Goal: Complete application form

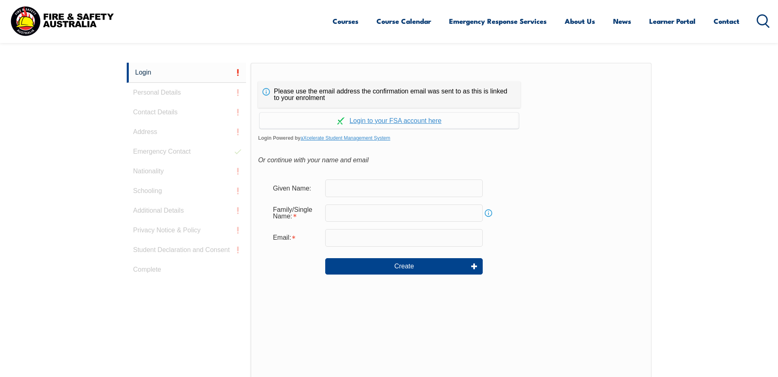
scroll to position [218, 0]
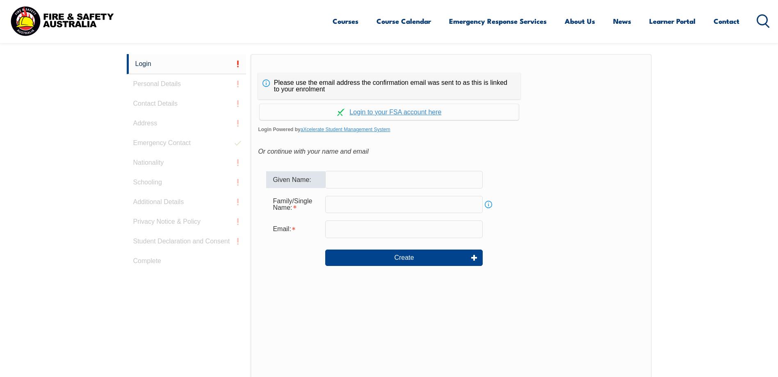
click at [345, 180] on input "text" at bounding box center [403, 179] width 157 height 17
type input "Fesehaye"
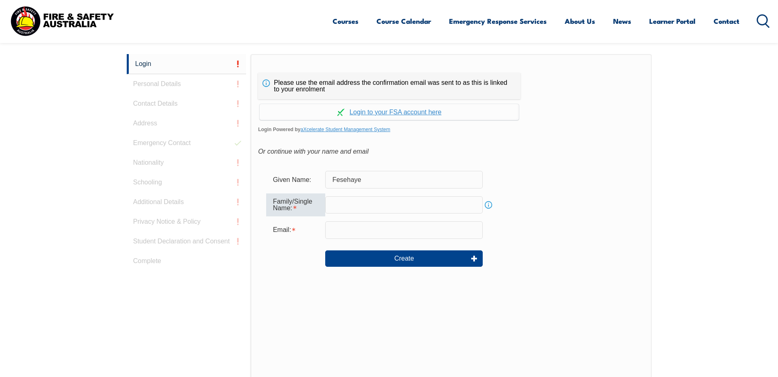
click at [346, 208] on input "text" at bounding box center [403, 204] width 157 height 17
type input "Yared"
click at [351, 228] on input "email" at bounding box center [403, 229] width 157 height 17
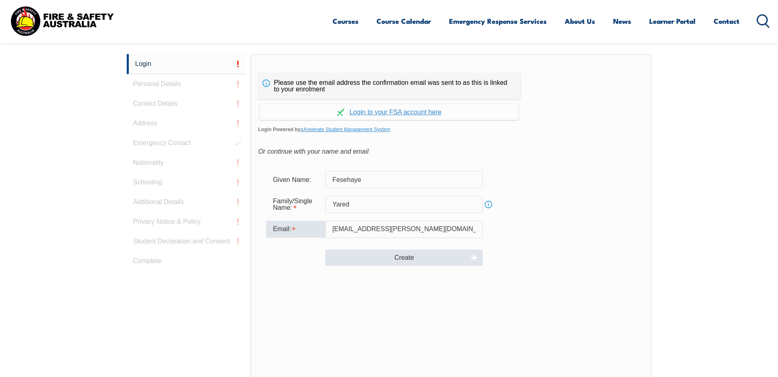
type input "[EMAIL_ADDRESS][PERSON_NAME][DOMAIN_NAME]"
click at [408, 258] on button "Create" at bounding box center [403, 258] width 157 height 16
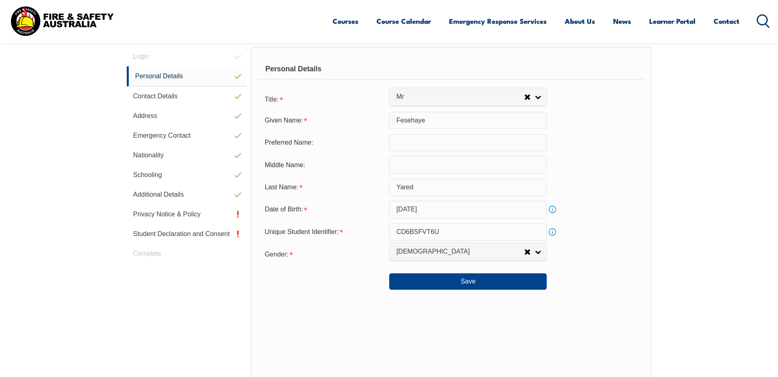
scroll to position [264, 0]
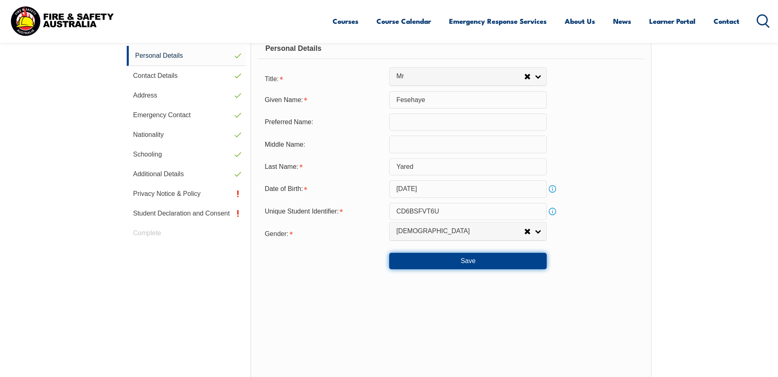
click at [471, 263] on button "Save" at bounding box center [467, 261] width 157 height 16
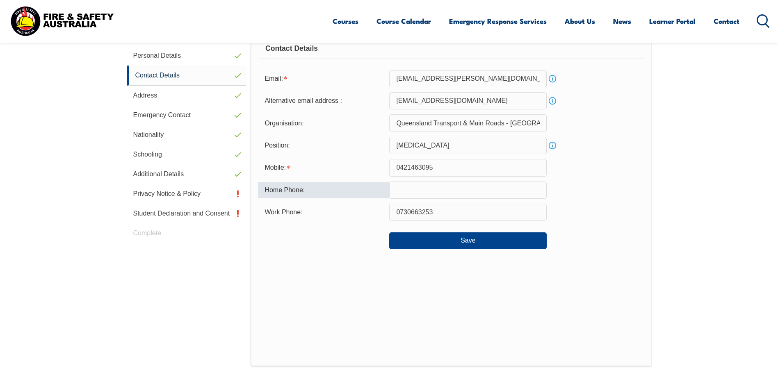
click at [470, 193] on input "text" at bounding box center [467, 190] width 157 height 17
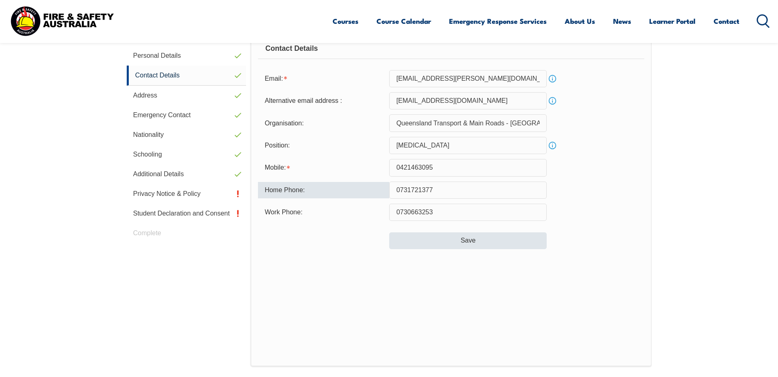
type input "0731721377"
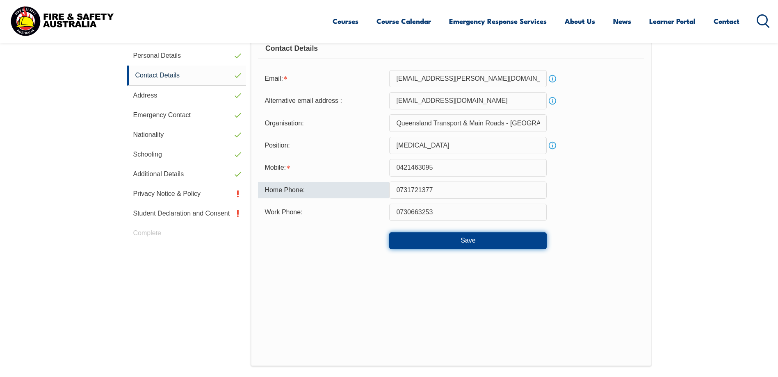
click at [470, 240] on button "Save" at bounding box center [467, 240] width 157 height 16
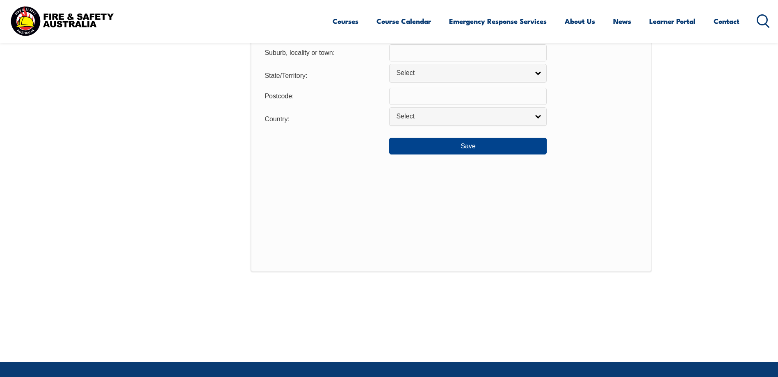
scroll to position [674, 0]
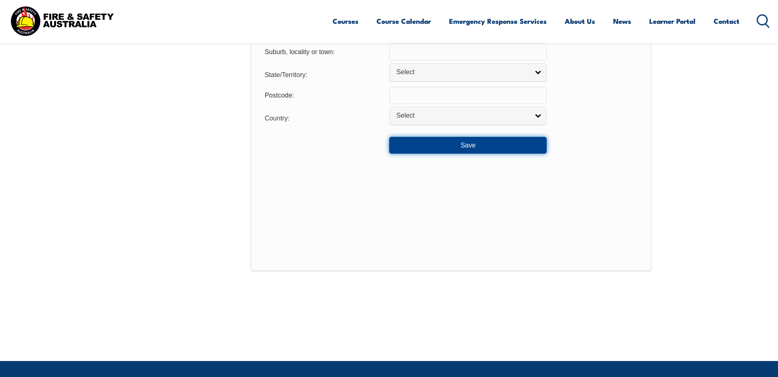
click at [467, 145] on button "Save" at bounding box center [467, 145] width 157 height 16
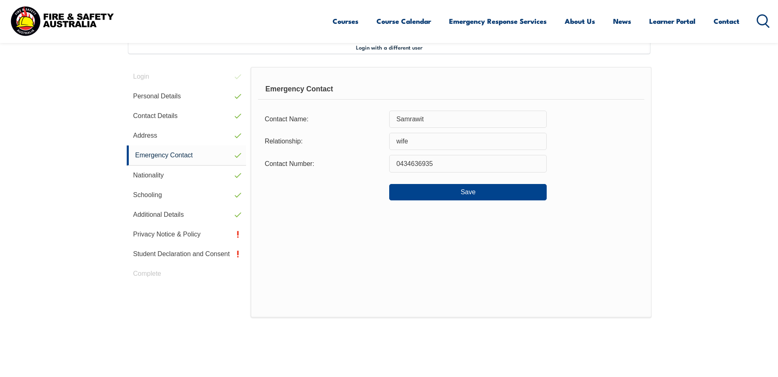
scroll to position [223, 0]
click at [477, 193] on button "Save" at bounding box center [467, 192] width 157 height 16
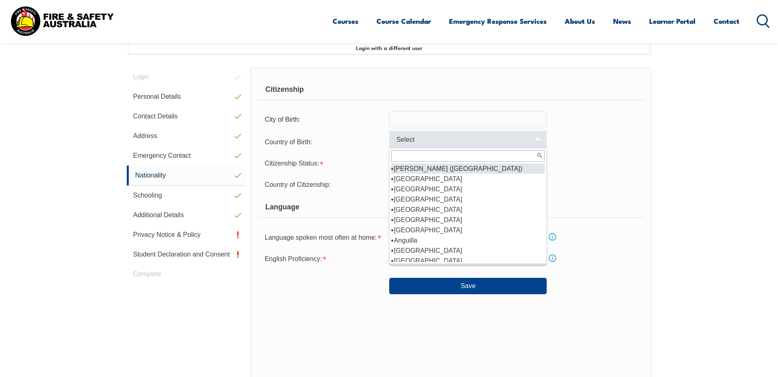
click at [539, 141] on link "Select" at bounding box center [467, 139] width 157 height 18
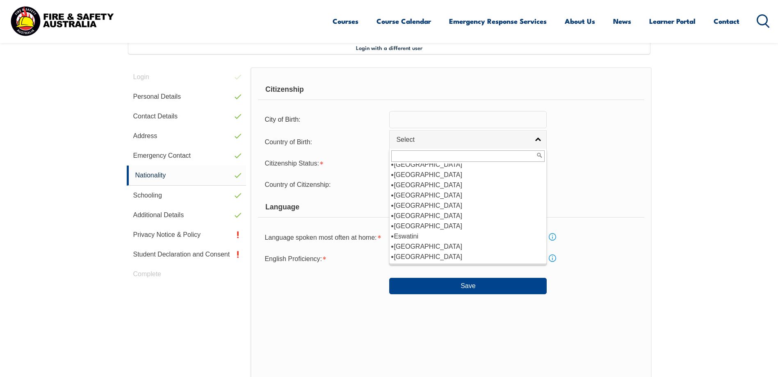
scroll to position [697, 0]
click at [406, 170] on li "[GEOGRAPHIC_DATA]" at bounding box center [467, 175] width 153 height 10
select select "9206"
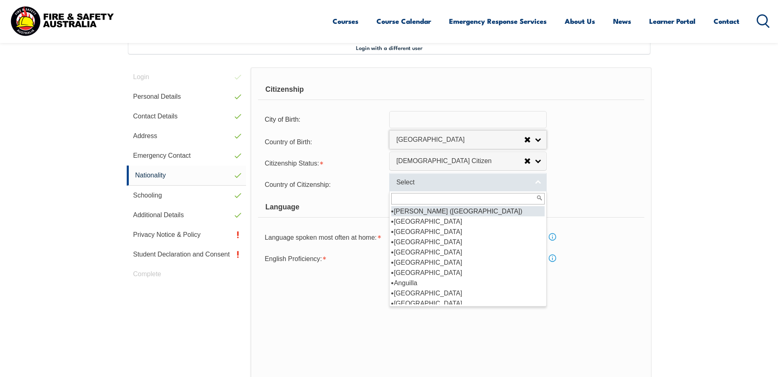
click at [540, 183] on link "Select" at bounding box center [467, 182] width 157 height 18
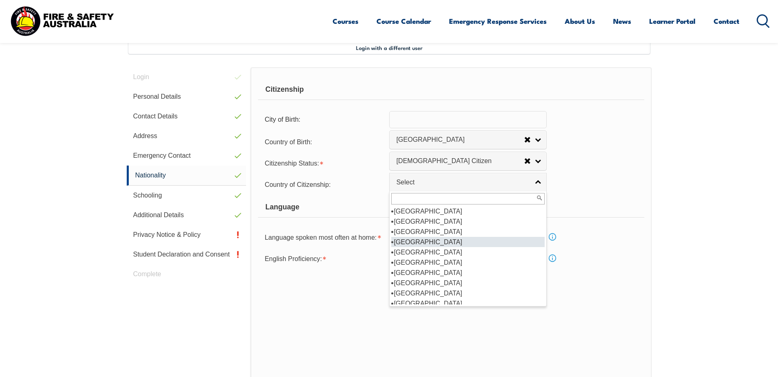
scroll to position [0, 0]
click at [575, 191] on div "Country of Citizenship: Adelie Land (France) Afghanistan Aland Islands Albania …" at bounding box center [451, 184] width 386 height 16
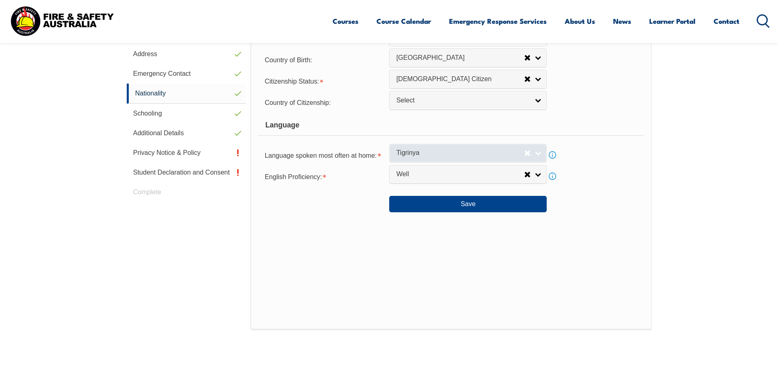
scroll to position [3665, 0]
click at [539, 155] on link "Tigrinya" at bounding box center [467, 153] width 157 height 18
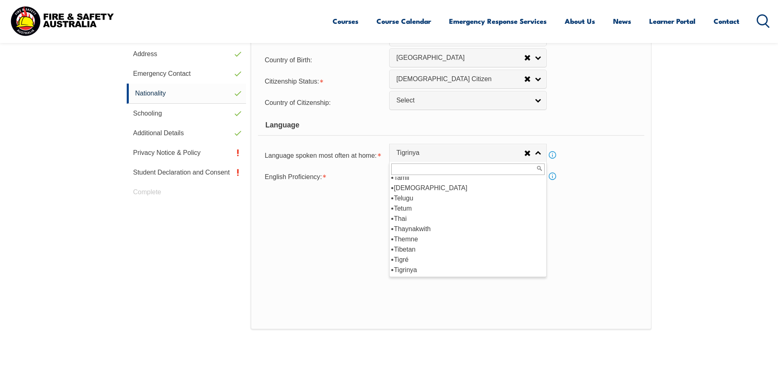
click at [717, 162] on section "Login with a different user Login Personal Details Contact Details Address Emer…" at bounding box center [389, 174] width 778 height 490
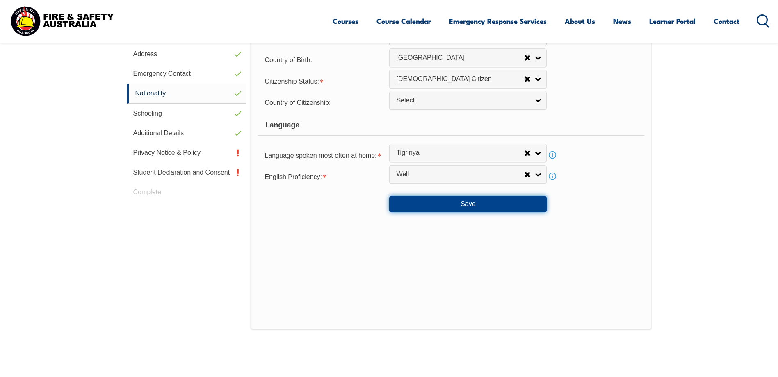
click at [468, 200] on button "Save" at bounding box center [467, 204] width 157 height 16
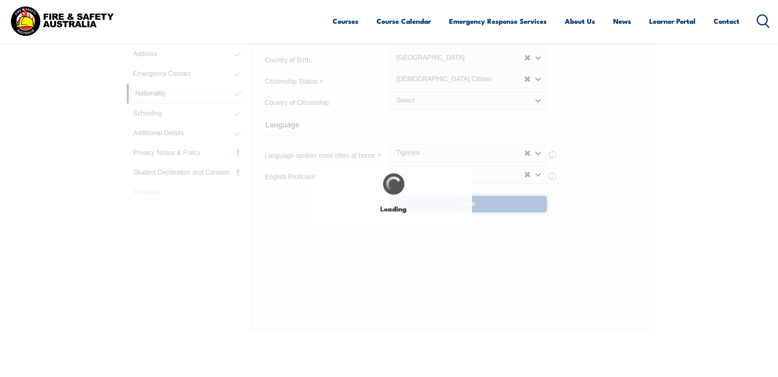
select select "false"
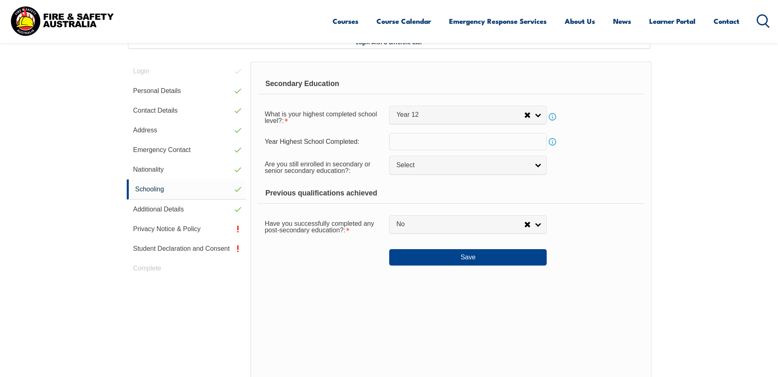
scroll to position [223, 0]
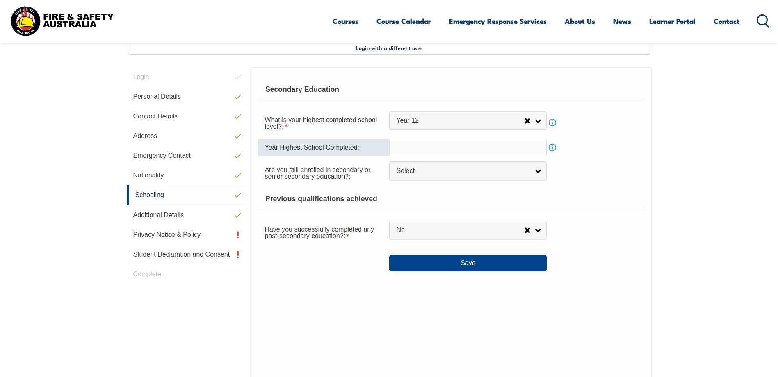
click at [401, 146] on input "text" at bounding box center [467, 147] width 157 height 17
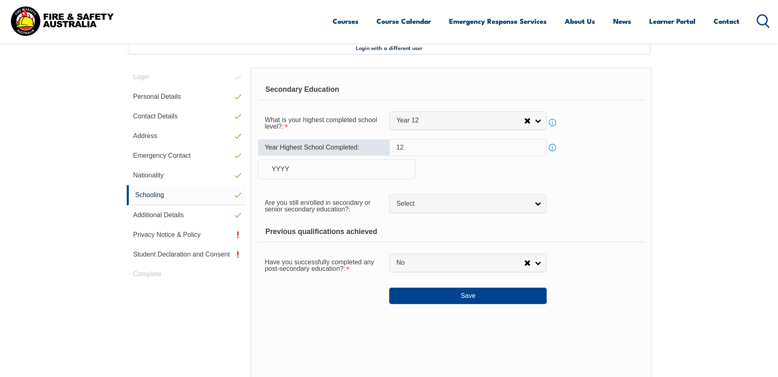
click at [397, 147] on input "12" at bounding box center [467, 147] width 157 height 17
click at [404, 147] on input "12" at bounding box center [467, 147] width 157 height 17
type input "1"
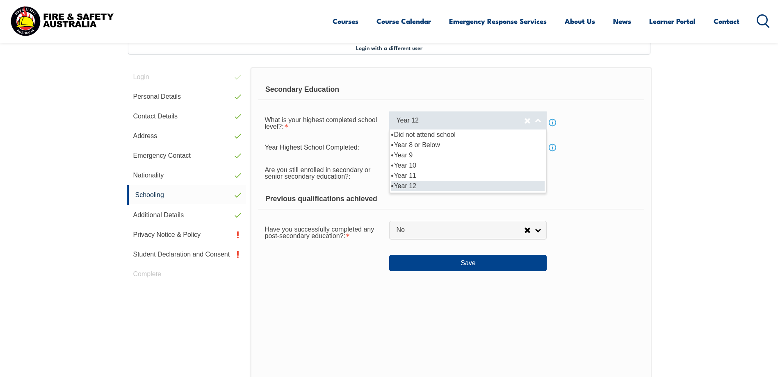
click at [420, 120] on span "Year 12" at bounding box center [460, 120] width 128 height 9
click at [403, 185] on li "Year 12" at bounding box center [467, 186] width 153 height 10
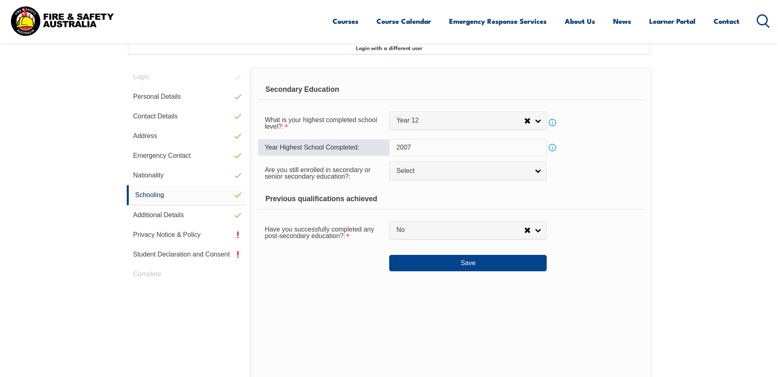
click at [410, 148] on input "2007" at bounding box center [467, 147] width 157 height 17
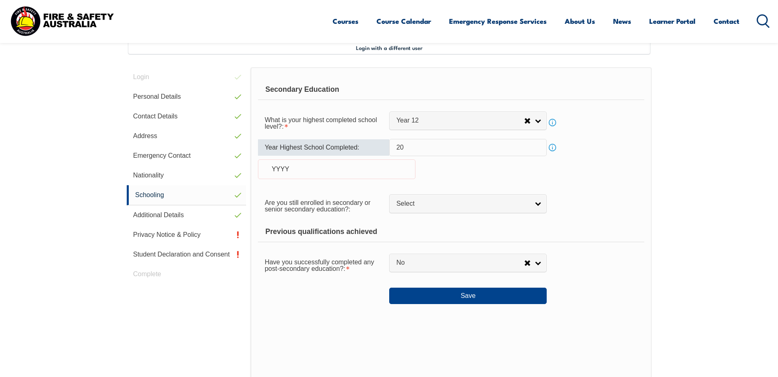
type input "2"
click at [613, 166] on div "Year Highest School Completed: Info YYYY" at bounding box center [451, 164] width 386 height 50
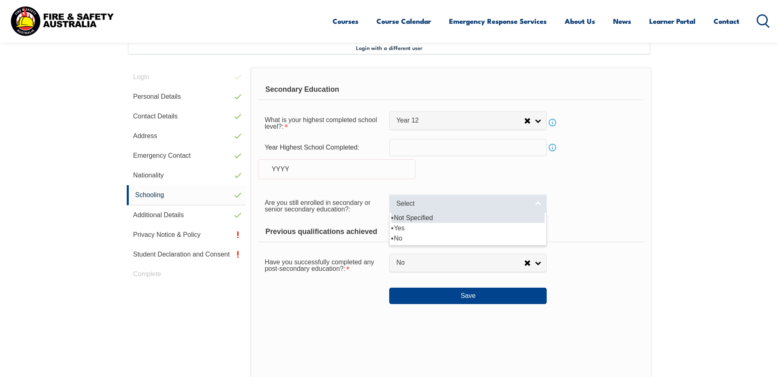
click at [538, 206] on link "Select" at bounding box center [467, 203] width 157 height 18
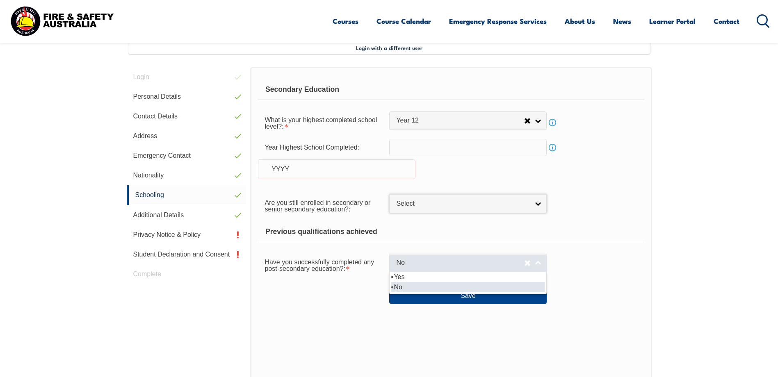
click at [538, 265] on link "No" at bounding box center [467, 263] width 157 height 18
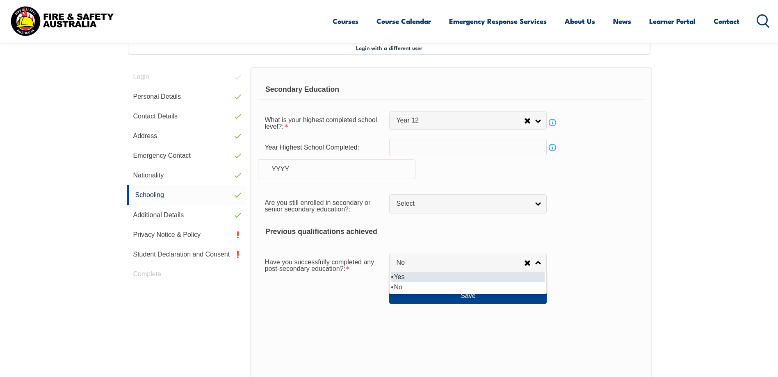
click at [404, 278] on li "Yes" at bounding box center [467, 277] width 153 height 10
select select "true"
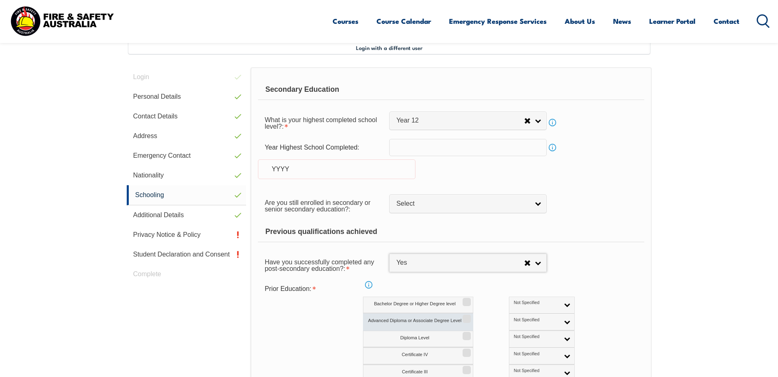
click at [409, 321] on label "Advanced Diploma or Associate Degree Level" at bounding box center [418, 322] width 110 height 17
click at [463, 316] on input "Advanced Diploma or Associate Degree Level" at bounding box center [465, 316] width 5 height 1
checkbox input "true"
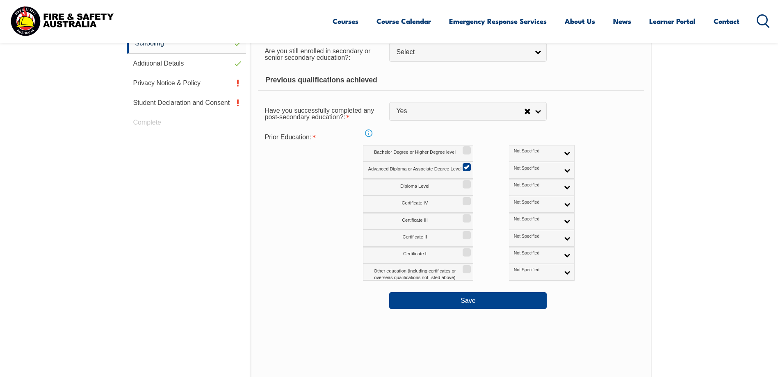
scroll to position [387, 0]
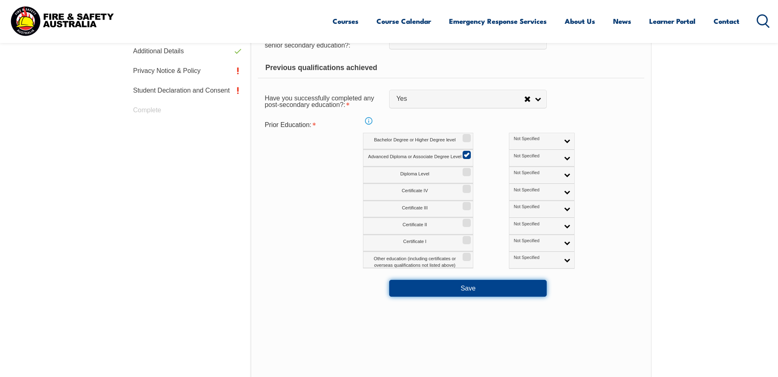
click at [472, 288] on button "Save" at bounding box center [467, 288] width 157 height 16
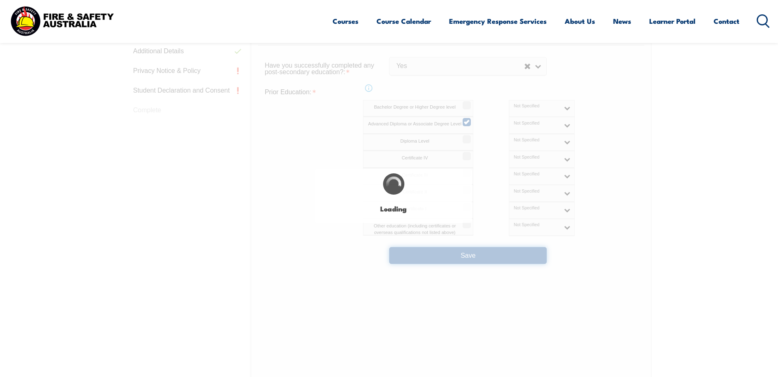
select select "true"
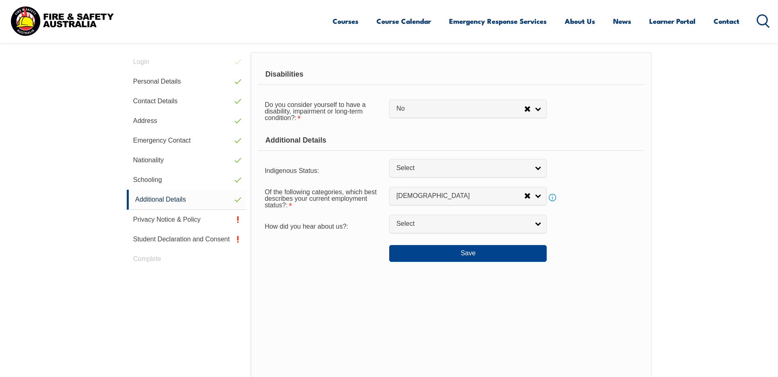
scroll to position [223, 0]
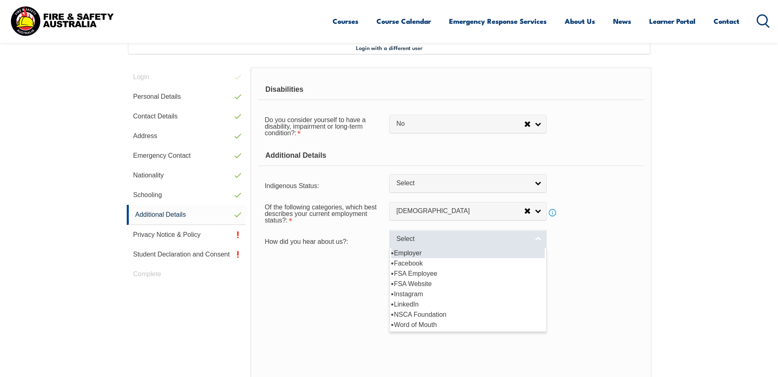
click at [541, 236] on link "Select" at bounding box center [467, 239] width 157 height 18
click at [583, 287] on div "Disabilities Do you consider yourself to have a disability, impairment or long-…" at bounding box center [450, 230] width 400 height 327
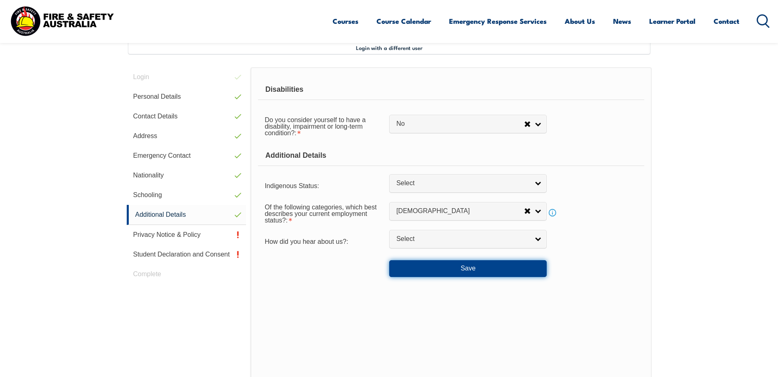
click at [465, 267] on button "Save" at bounding box center [467, 268] width 157 height 16
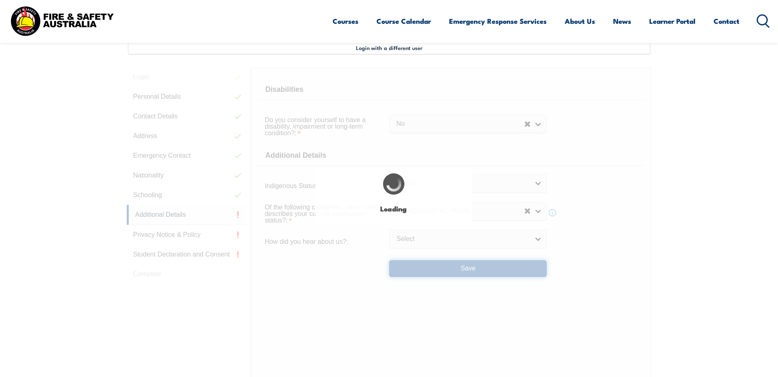
select select "false"
select select
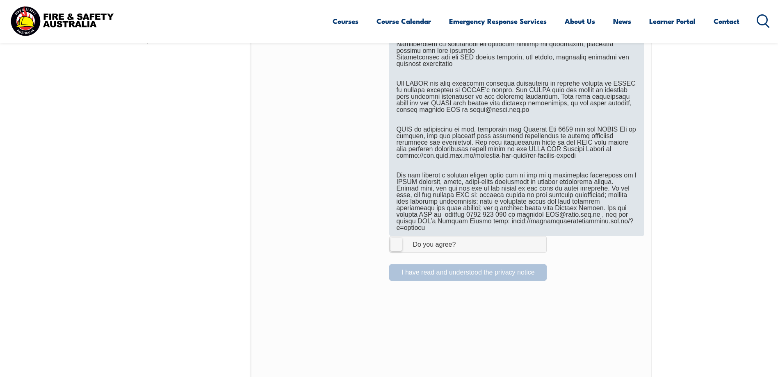
scroll to position [469, 0]
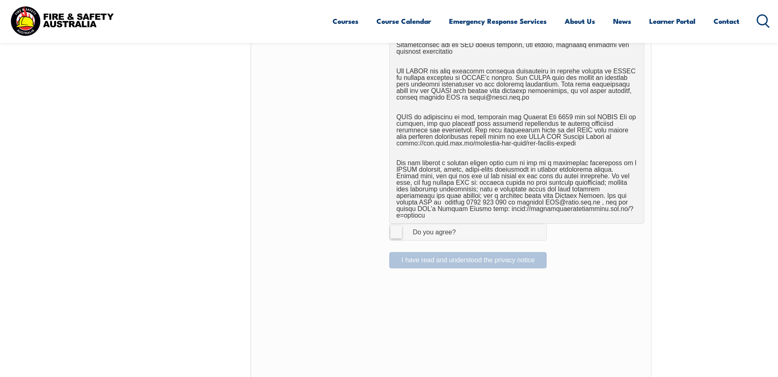
click at [395, 227] on label "I Agree Do you agree?" at bounding box center [467, 232] width 157 height 16
click at [462, 227] on input "I Agree Do you agree?" at bounding box center [469, 232] width 14 height 16
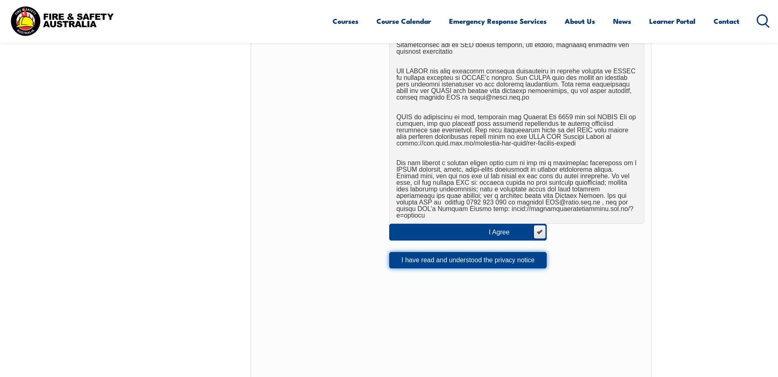
click at [471, 255] on button "I have read and understood the privacy notice" at bounding box center [467, 260] width 157 height 16
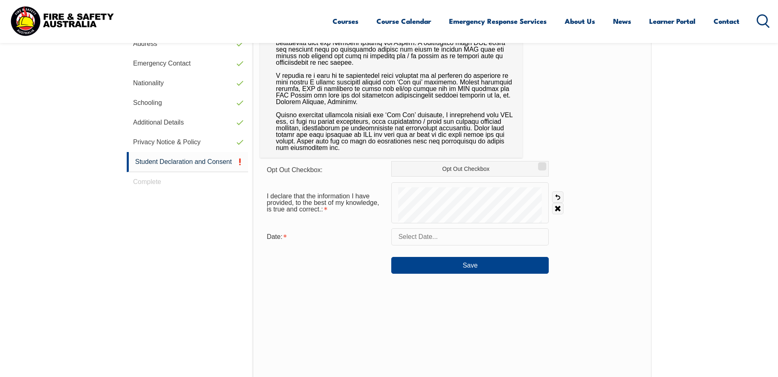
scroll to position [223, 0]
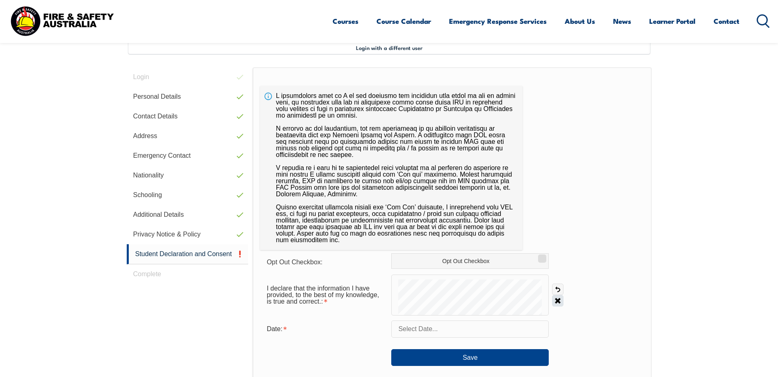
click at [559, 300] on link "Clear" at bounding box center [557, 300] width 11 height 11
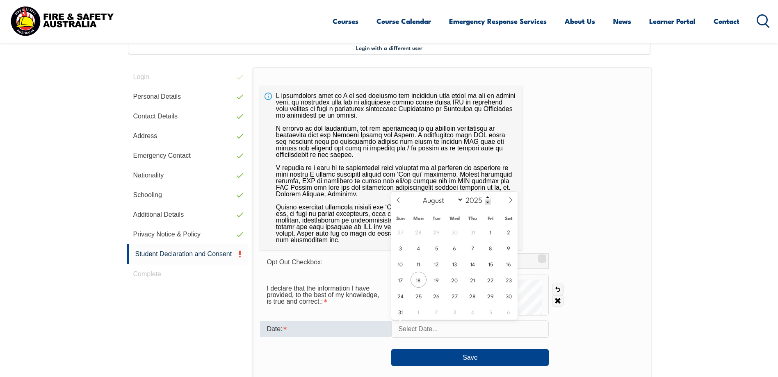
click at [462, 333] on input "text" at bounding box center [469, 329] width 157 height 17
click at [419, 278] on span "18" at bounding box center [418, 280] width 16 height 16
type input "August 18, 2025"
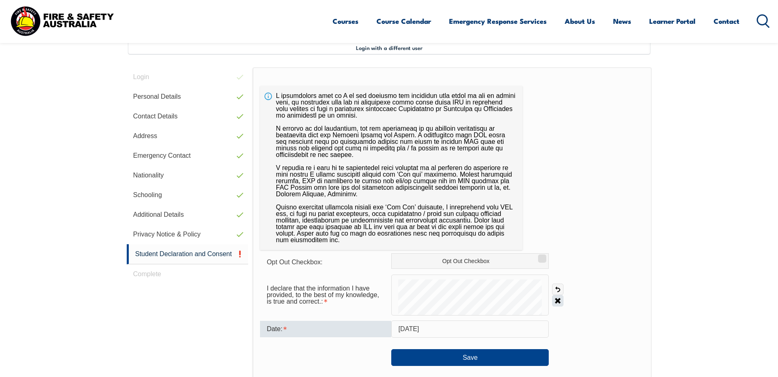
click at [557, 301] on link "Clear" at bounding box center [557, 300] width 11 height 11
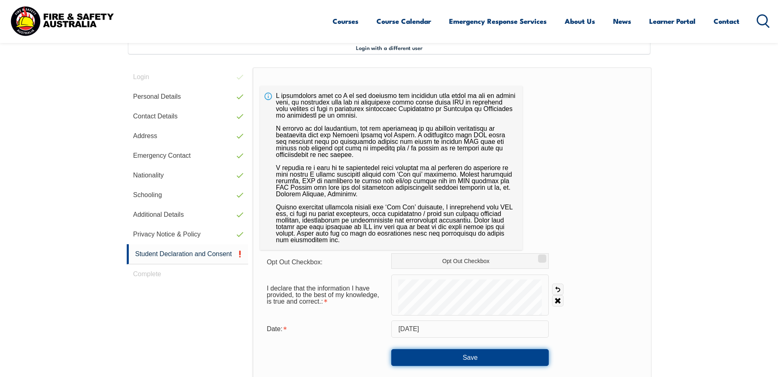
drag, startPoint x: 466, startPoint y: 355, endPoint x: 466, endPoint y: 359, distance: 4.5
click at [466, 358] on button "Save" at bounding box center [469, 357] width 157 height 16
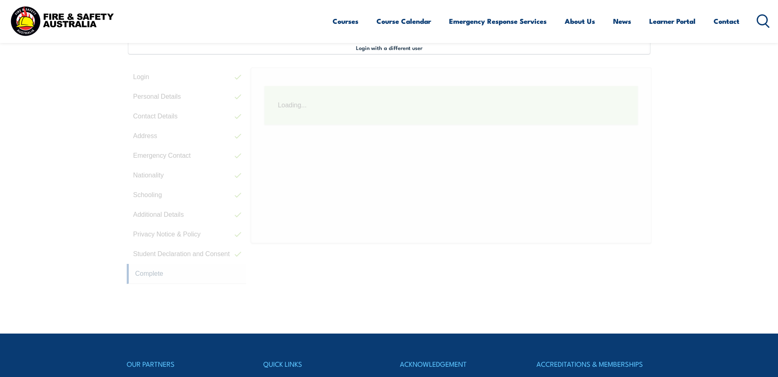
scroll to position [264, 0]
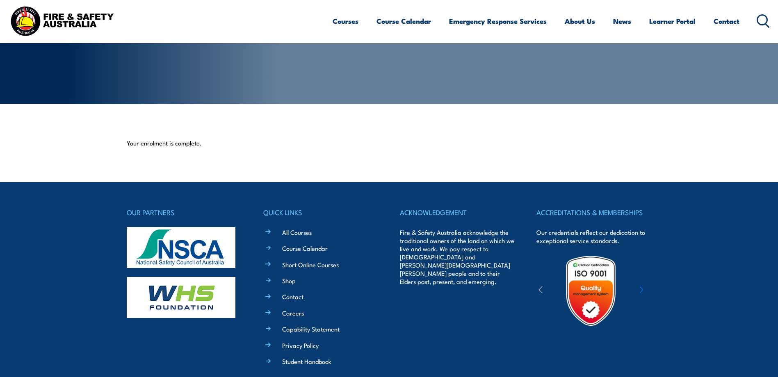
scroll to position [164, 0]
